Goal: Register for event/course

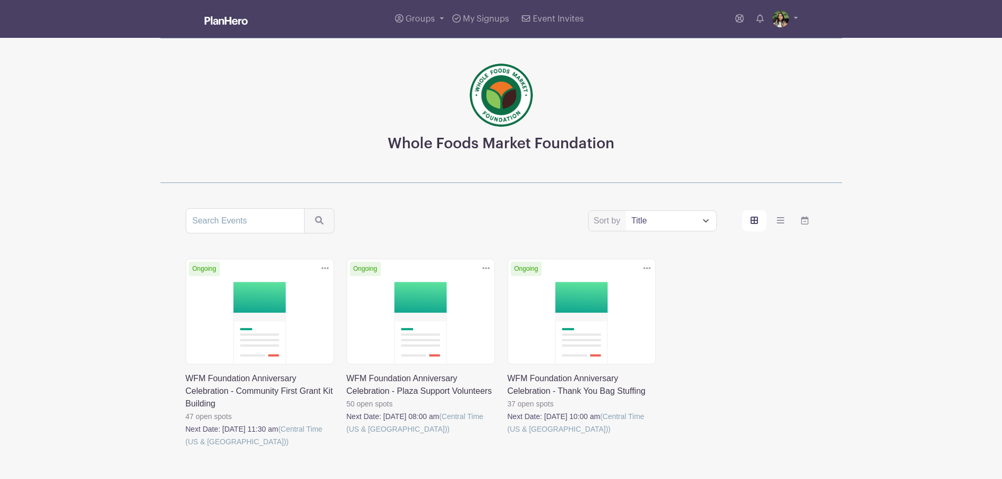
click at [508, 436] on link at bounding box center [508, 436] width 0 height 0
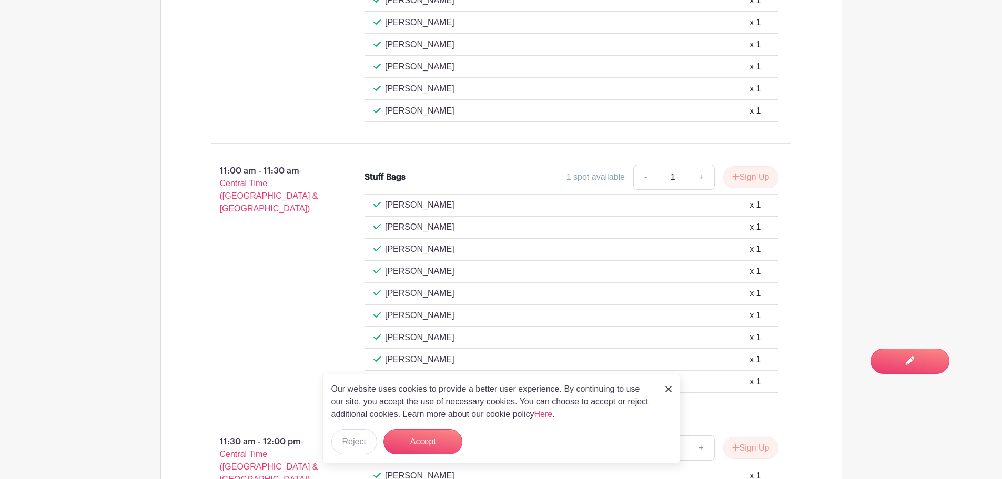
scroll to position [1157, 0]
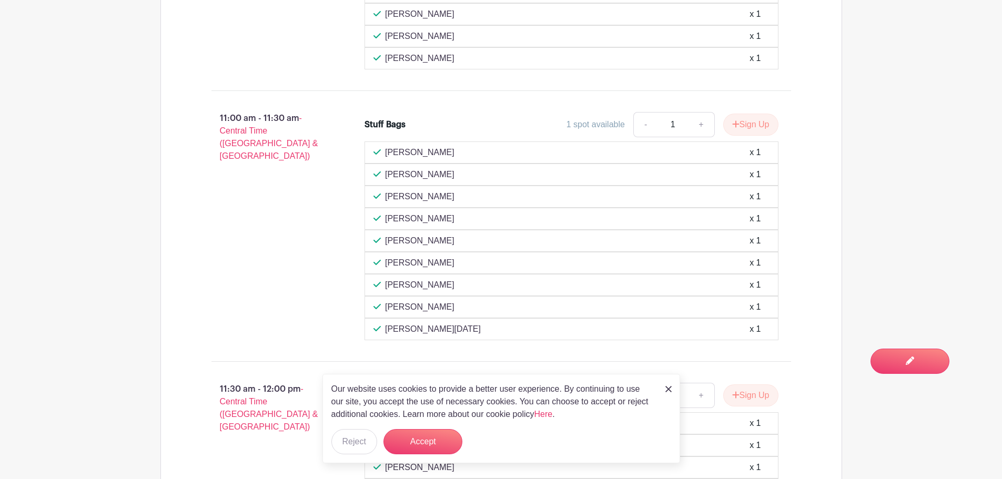
click at [669, 387] on img at bounding box center [668, 389] width 6 height 6
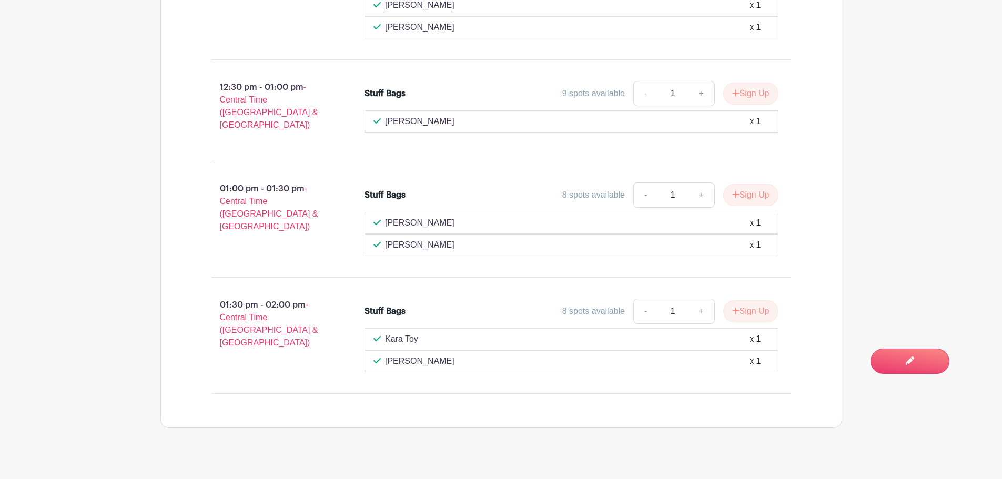
scroll to position [1876, 0]
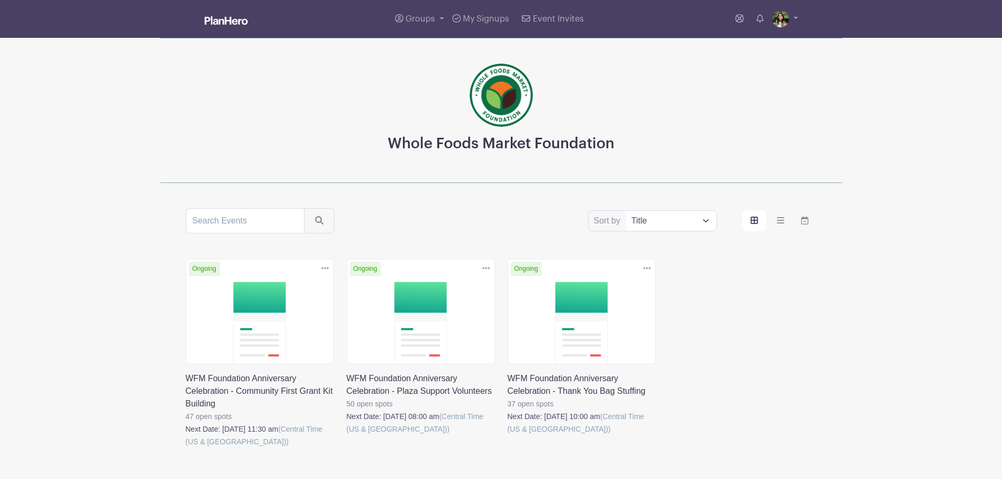
click at [186, 448] on link at bounding box center [186, 448] width 0 height 0
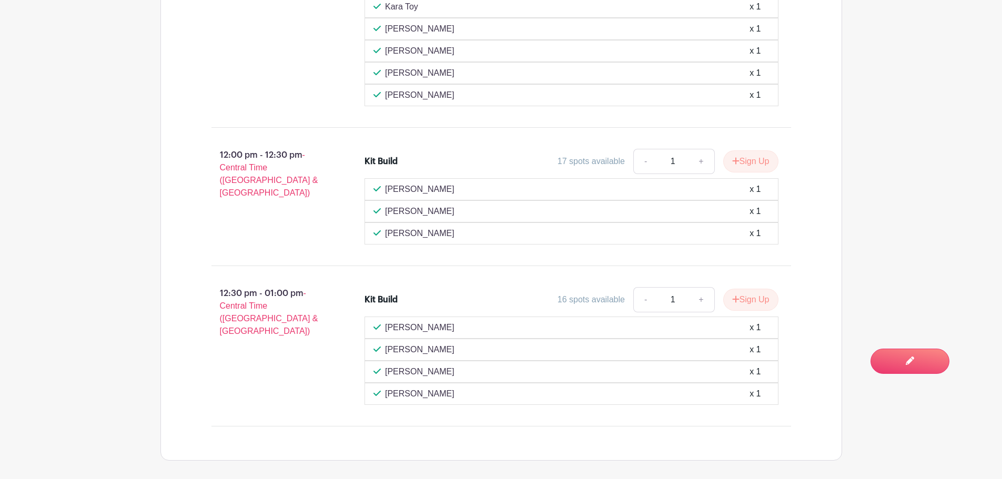
scroll to position [751, 0]
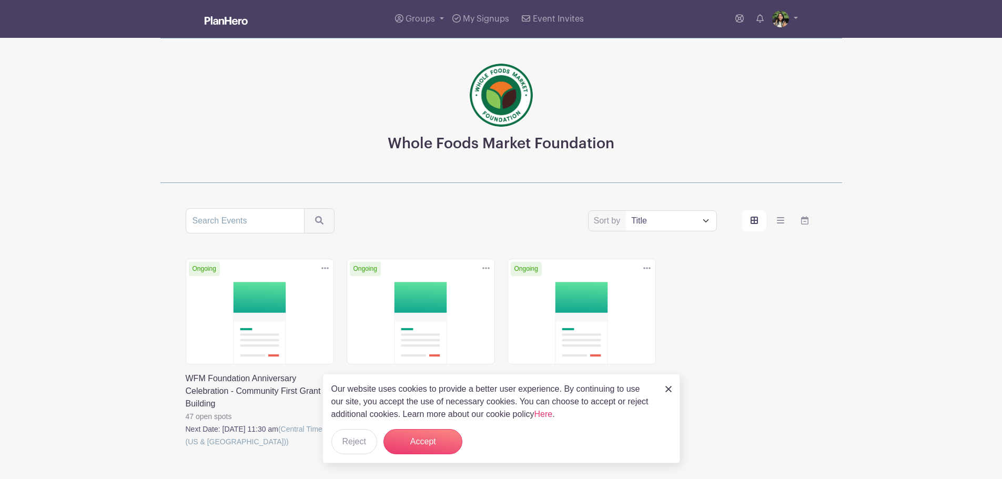
click at [347, 436] on link at bounding box center [347, 436] width 0 height 0
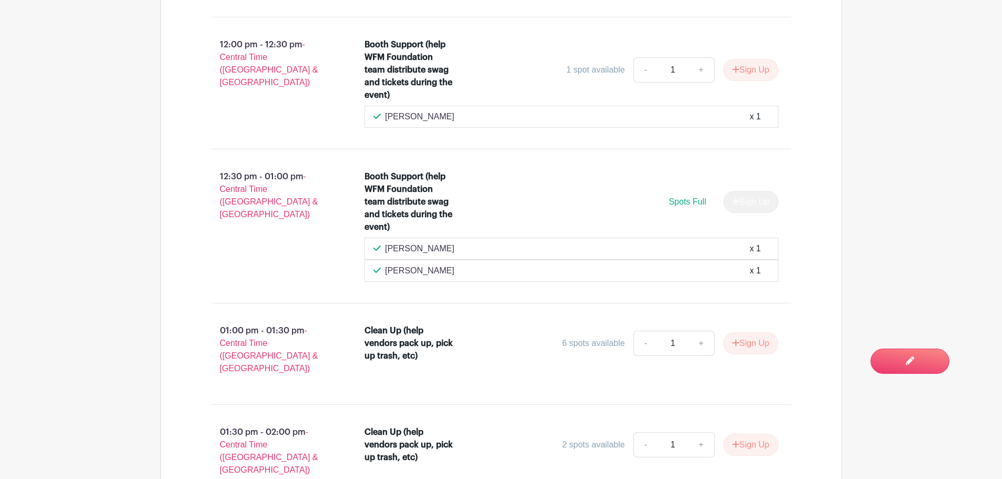
scroll to position [2630, 0]
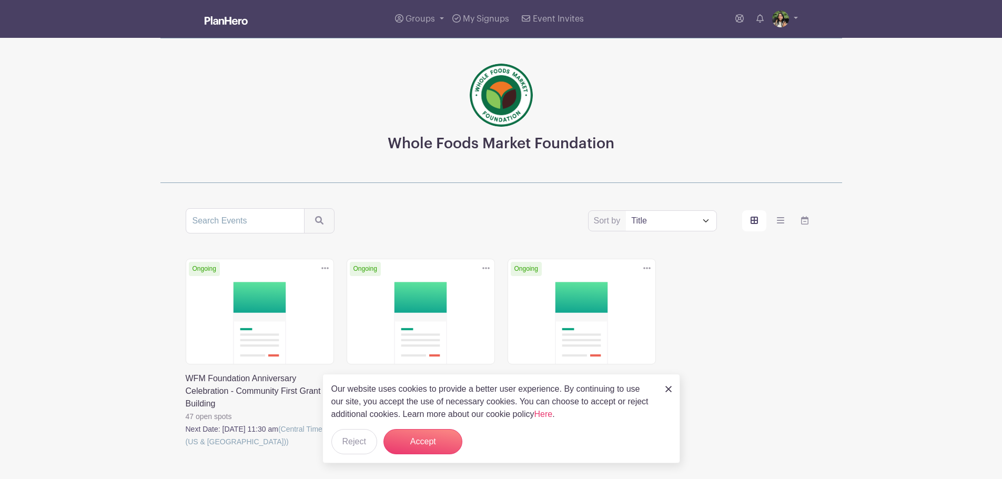
click at [666, 387] on img at bounding box center [668, 389] width 6 height 6
